Goal: Task Accomplishment & Management: Use online tool/utility

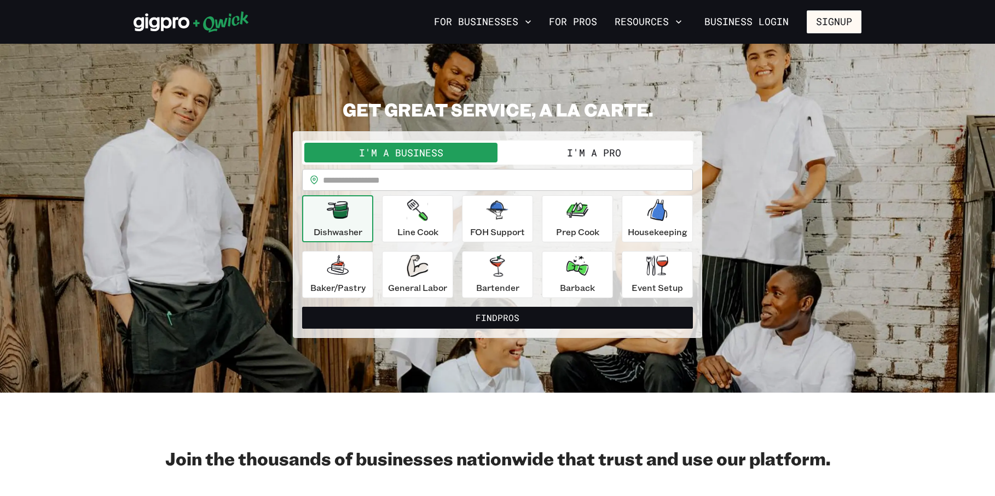
click at [579, 147] on button "I'm a Pro" at bounding box center [593, 153] width 193 height 20
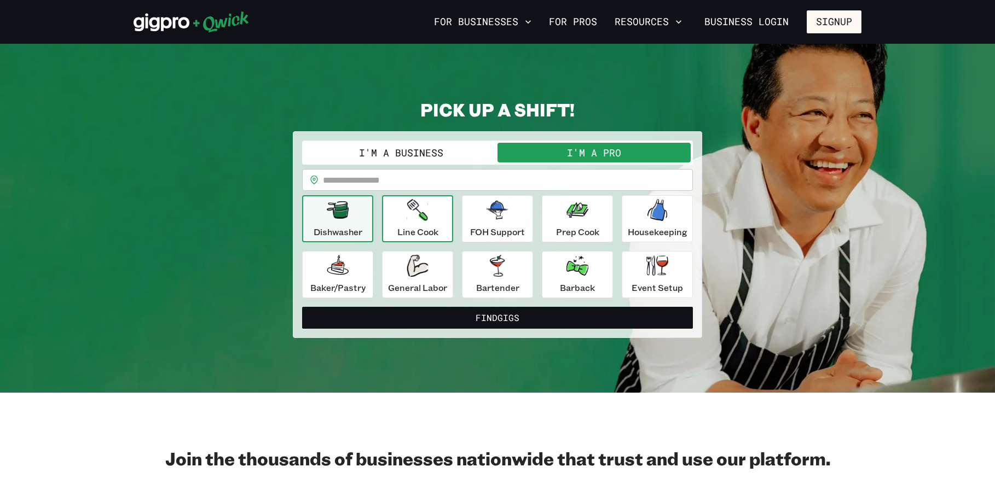
click at [419, 225] on p "Line Cook" at bounding box center [417, 231] width 41 height 13
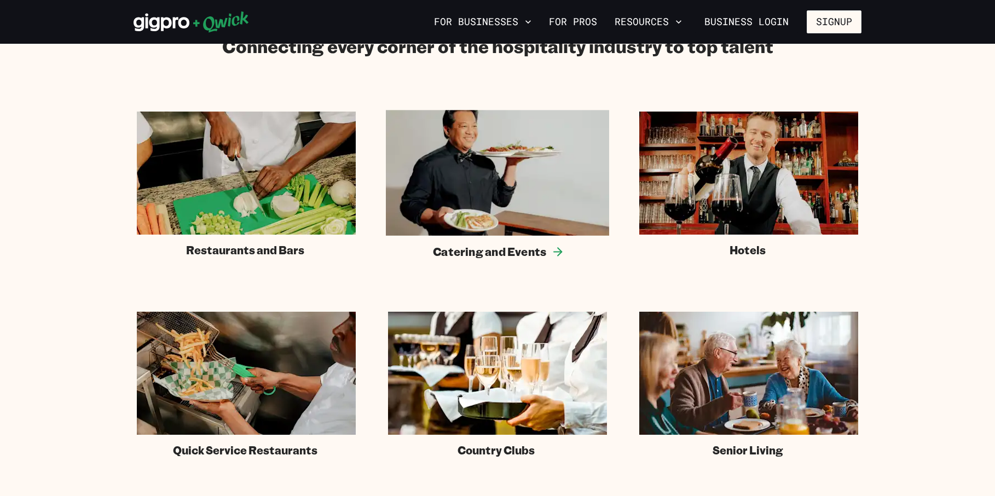
scroll to position [657, 0]
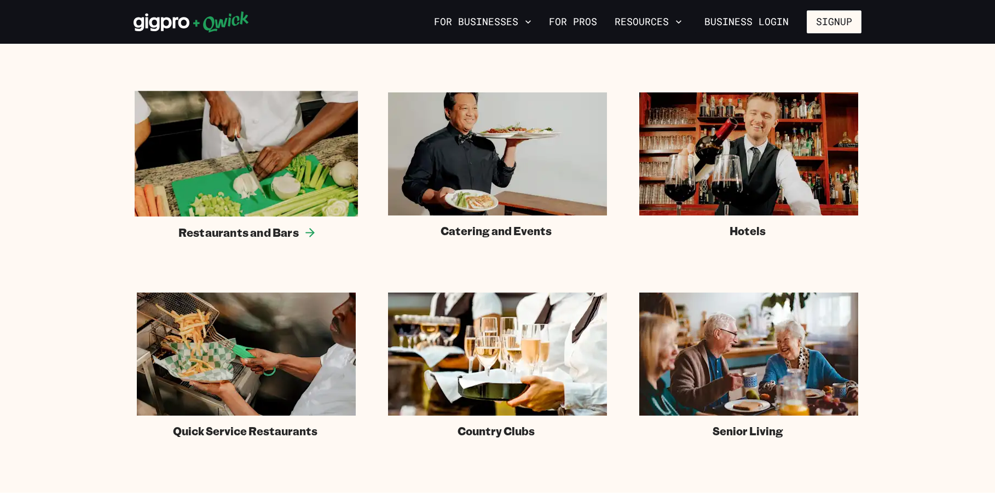
click at [292, 163] on img at bounding box center [246, 154] width 223 height 126
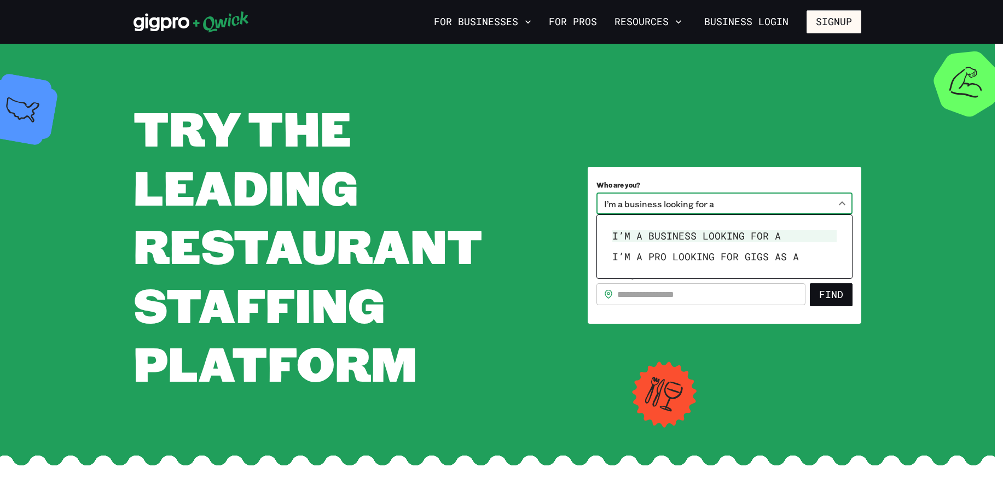
click at [683, 204] on body "**********" at bounding box center [501, 248] width 1003 height 496
click at [683, 261] on li "I’m a pro looking for Gigs as a" at bounding box center [724, 257] width 233 height 21
type input "***"
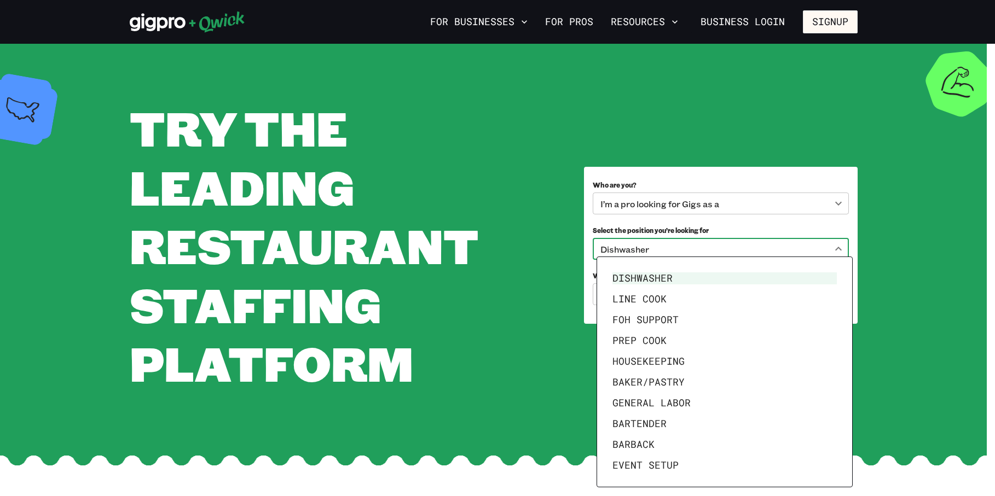
click at [666, 251] on body "**********" at bounding box center [497, 248] width 995 height 496
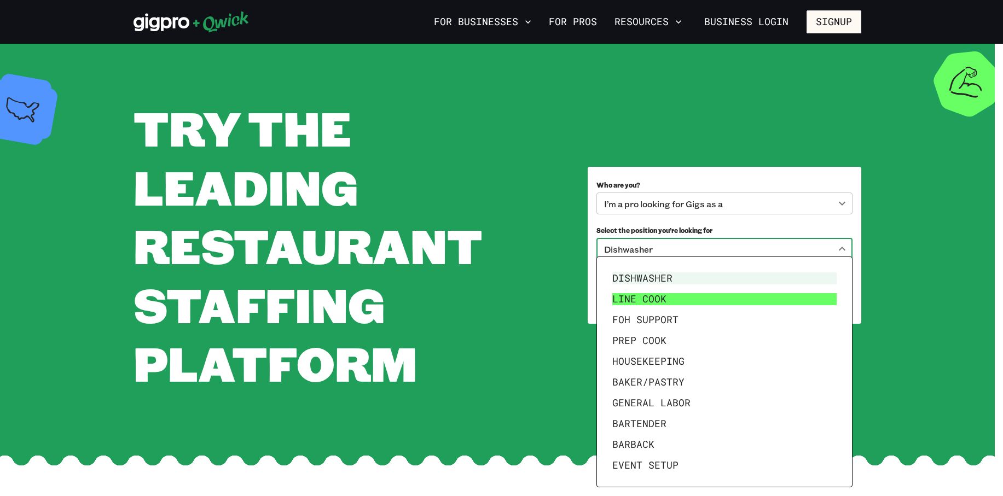
click at [667, 299] on li "Line Cook" at bounding box center [724, 299] width 233 height 21
type input "*********"
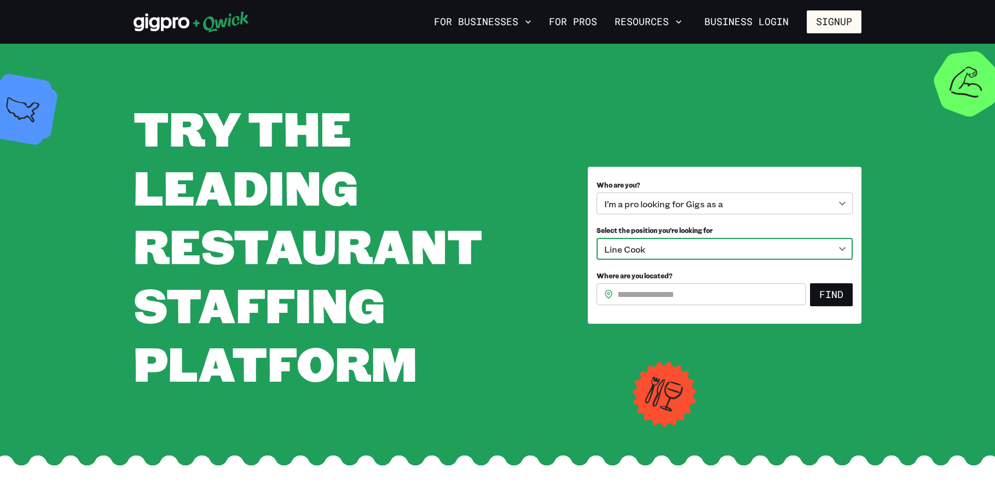
click at [666, 294] on input "Where are you located?" at bounding box center [711, 294] width 188 height 22
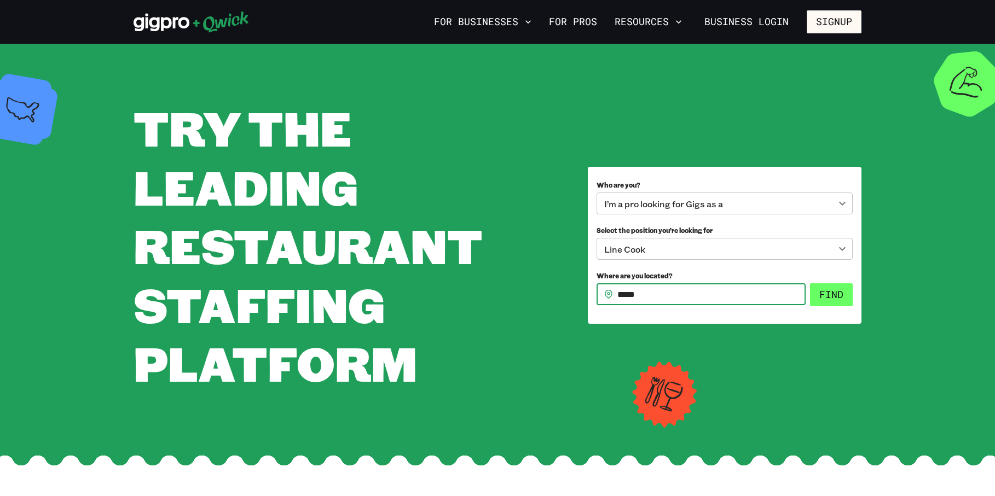
type input "*****"
click at [817, 298] on button "Find" at bounding box center [831, 294] width 43 height 23
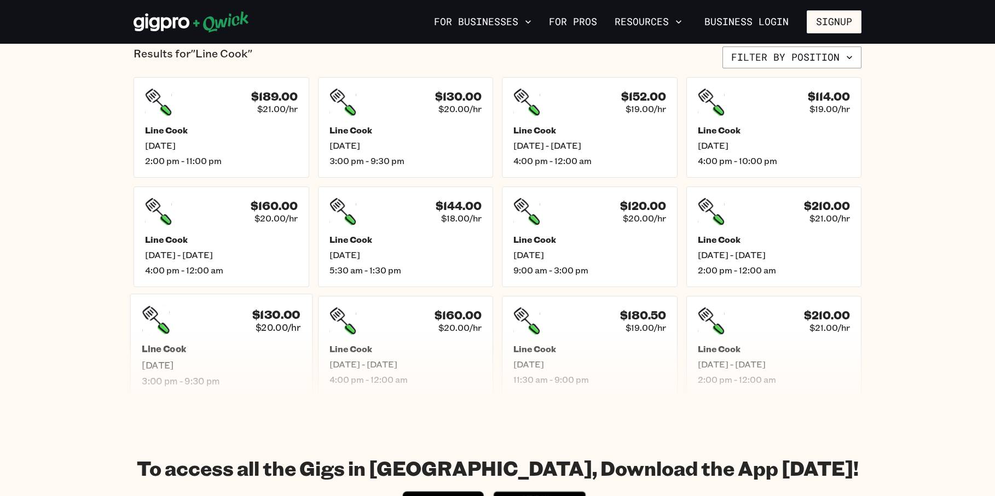
scroll to position [219, 0]
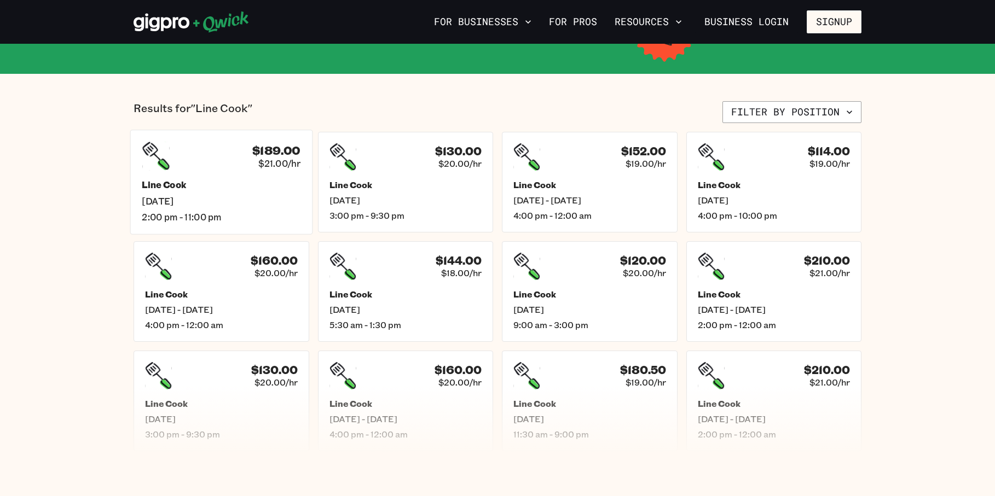
click at [247, 204] on span "[DATE]" at bounding box center [221, 200] width 159 height 11
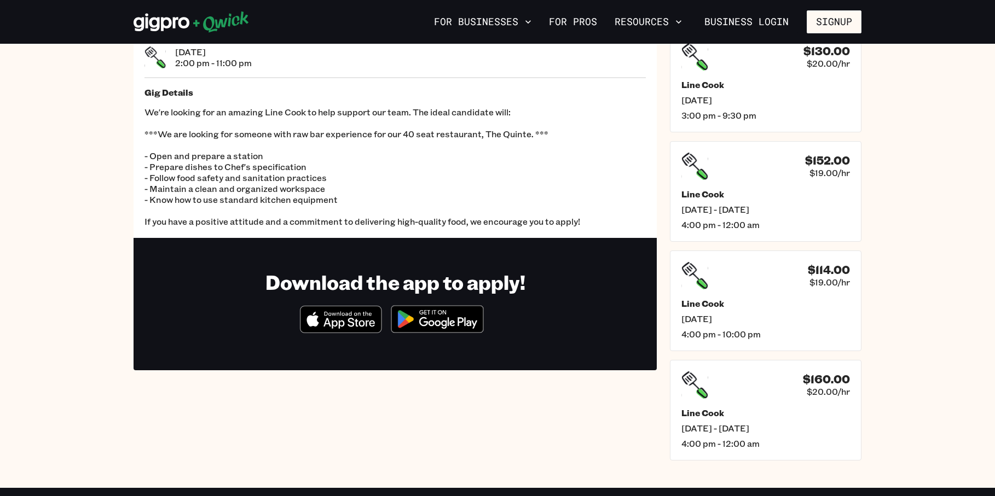
scroll to position [55, 0]
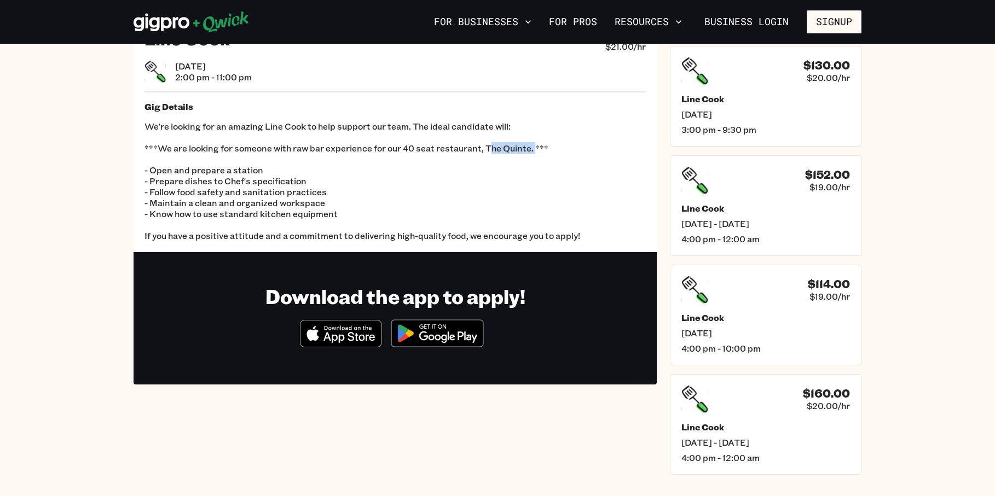
drag, startPoint x: 489, startPoint y: 147, endPoint x: 533, endPoint y: 143, distance: 44.0
click at [533, 143] on p "We're looking for an amazing Line Cook to help support our team. The ideal cand…" at bounding box center [394, 181] width 501 height 120
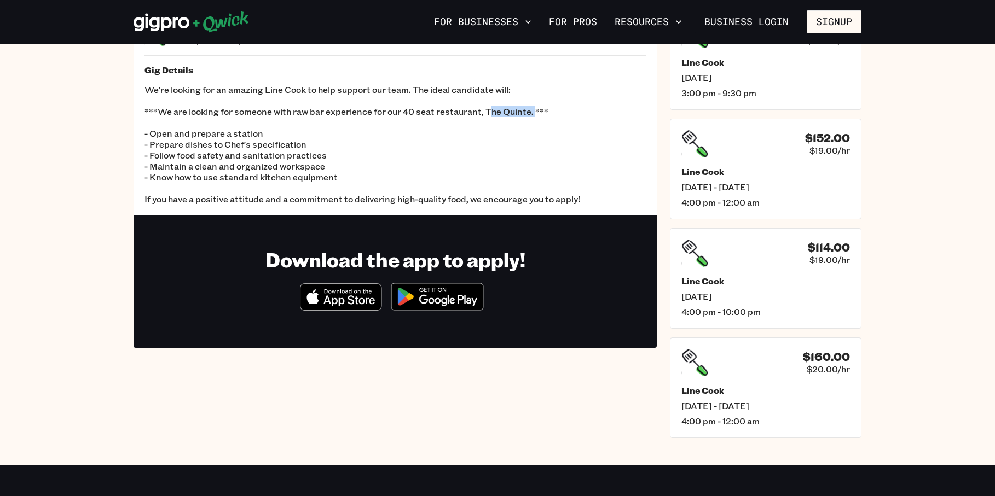
scroll to position [109, 0]
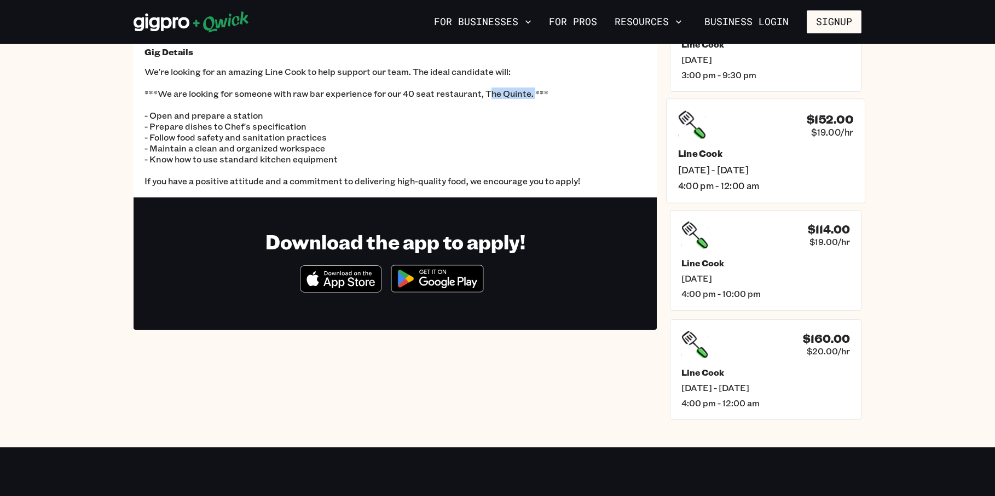
click at [786, 172] on span "[DATE] - [DATE]" at bounding box center [765, 169] width 175 height 11
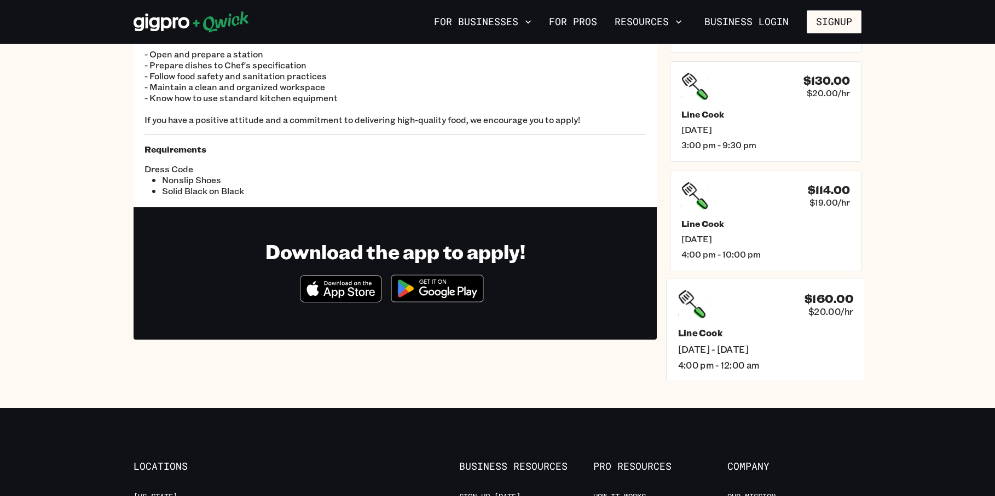
scroll to position [164, 0]
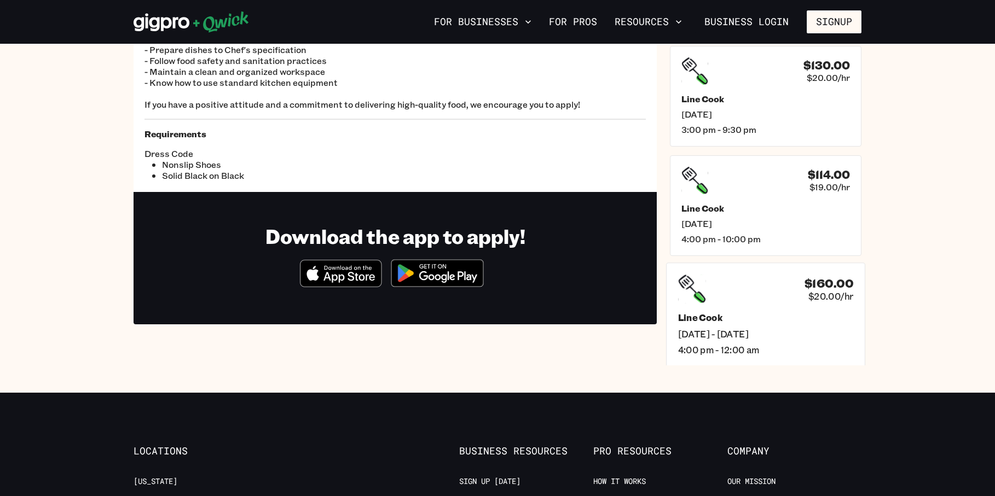
click at [814, 316] on h5 "Line Cook" at bounding box center [765, 317] width 175 height 11
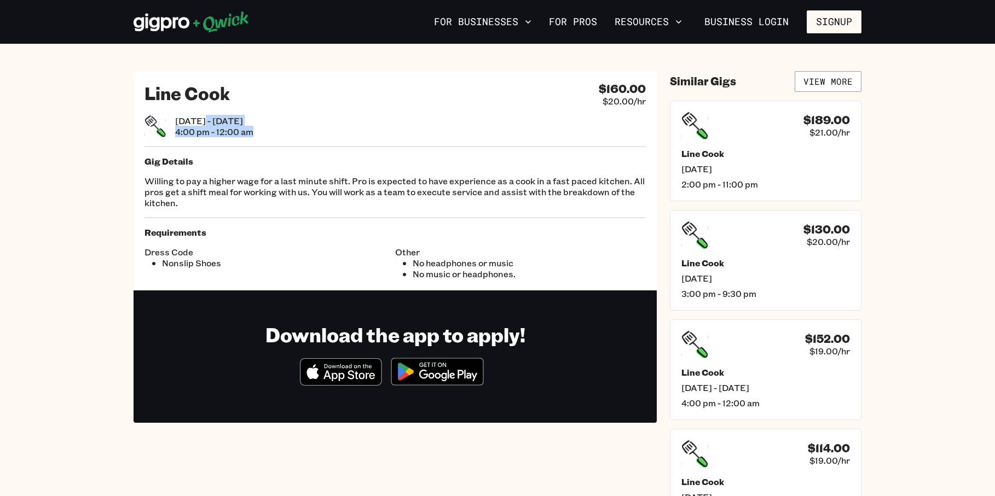
drag, startPoint x: 206, startPoint y: 120, endPoint x: 298, endPoint y: 135, distance: 93.6
click at [298, 135] on div "[DATE] - [DATE] 4:00 pm - 12:00 am" at bounding box center [394, 126] width 501 height 22
click at [246, 155] on div "Line Cook $160.00 $20.00/hr [DATE] - [DATE] 4:00 pm - 12:00 am Gig Details Will…" at bounding box center [395, 180] width 523 height 219
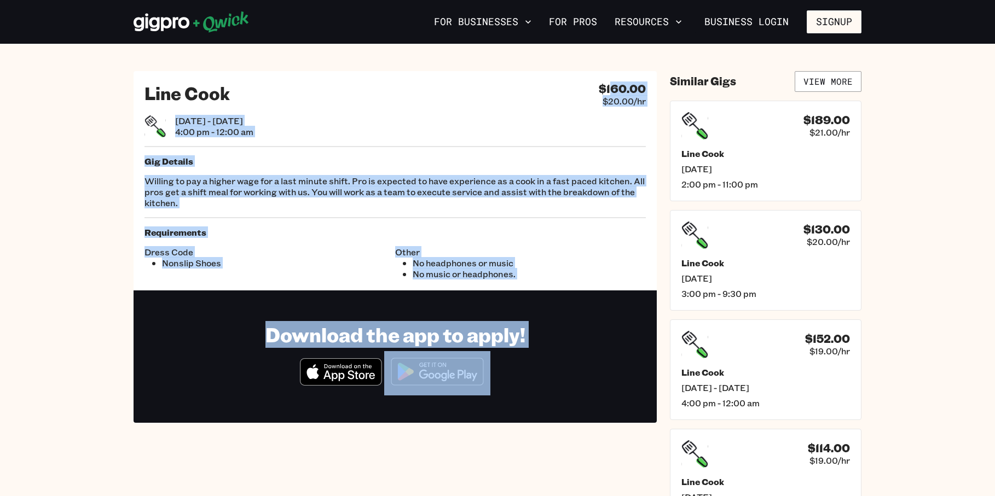
drag, startPoint x: 608, startPoint y: 92, endPoint x: 663, endPoint y: 88, distance: 54.9
click at [663, 88] on div "Line Cook $160.00 $20.00/hr [DATE] - [DATE] 4:00 pm - 12:00 am Gig Details Will…" at bounding box center [498, 300] width 728 height 459
click at [483, 181] on p "Willing to pay a higher wage for a last minute shift. Pro is expected to have e…" at bounding box center [394, 192] width 501 height 33
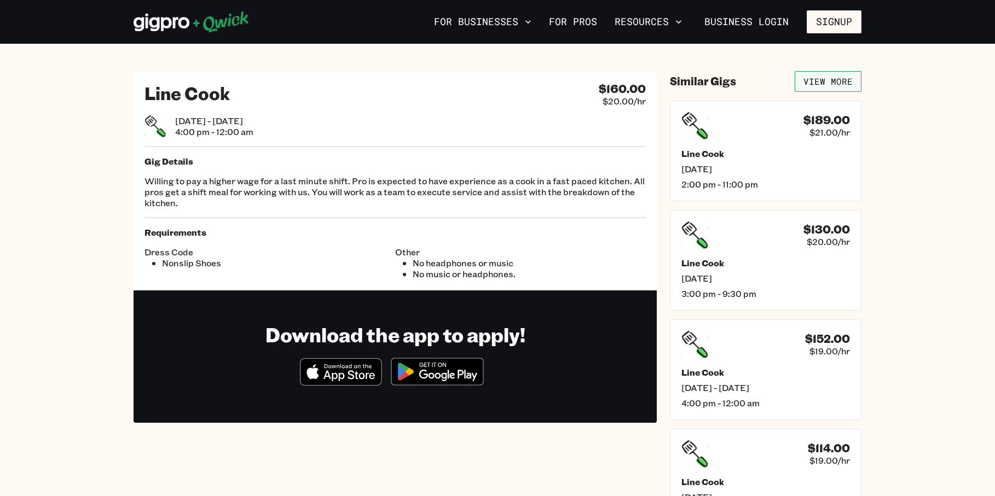
click at [820, 75] on link "View More" at bounding box center [827, 81] width 67 height 21
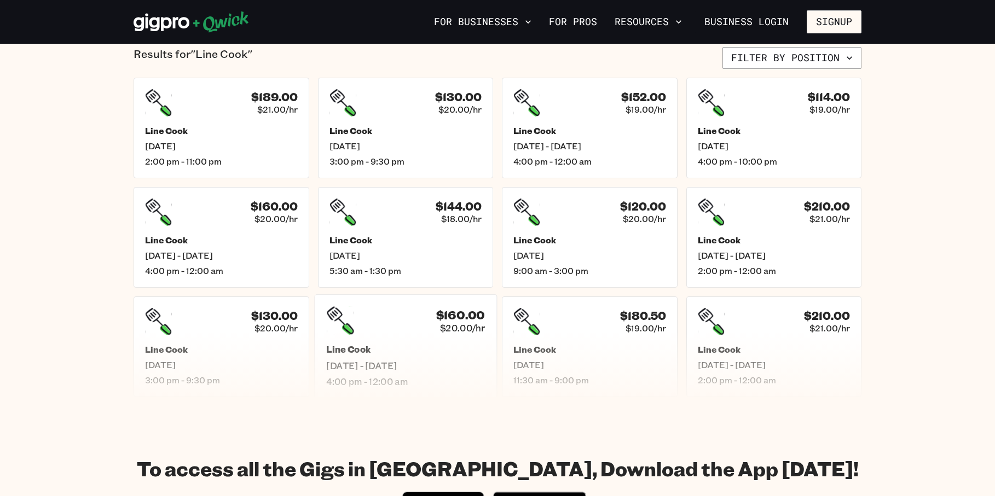
scroll to position [274, 0]
click at [628, 241] on h5 "Line Cook" at bounding box center [589, 239] width 159 height 11
